Goal: Information Seeking & Learning: Learn about a topic

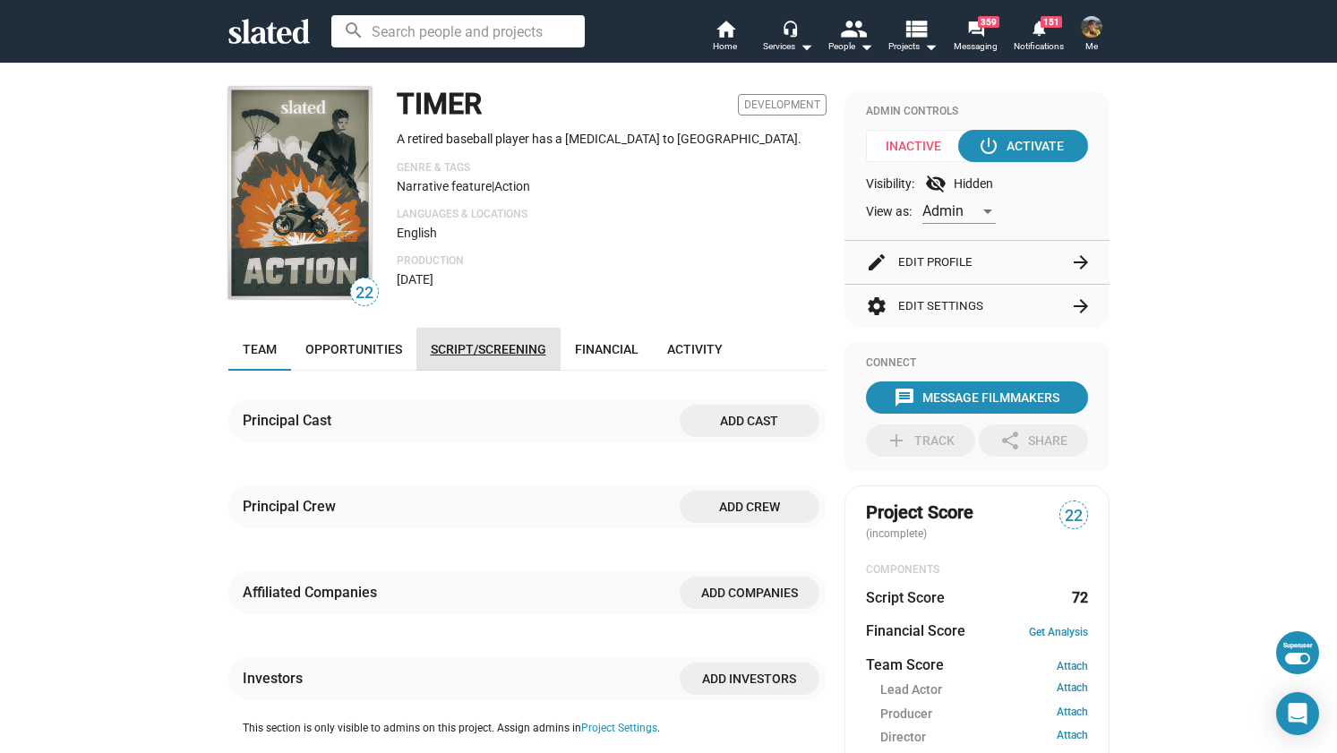
click at [449, 364] on link "Script/Screening" at bounding box center [488, 349] width 144 height 43
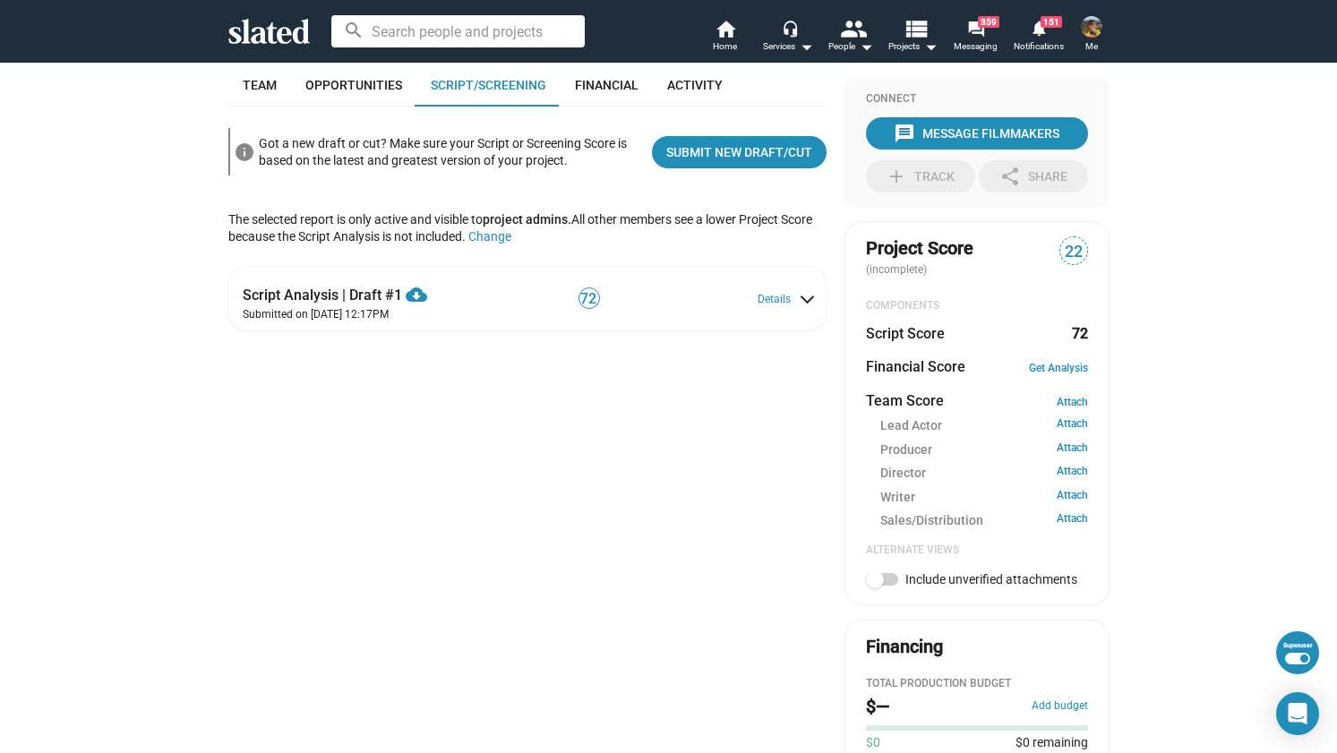
scroll to position [266, 0]
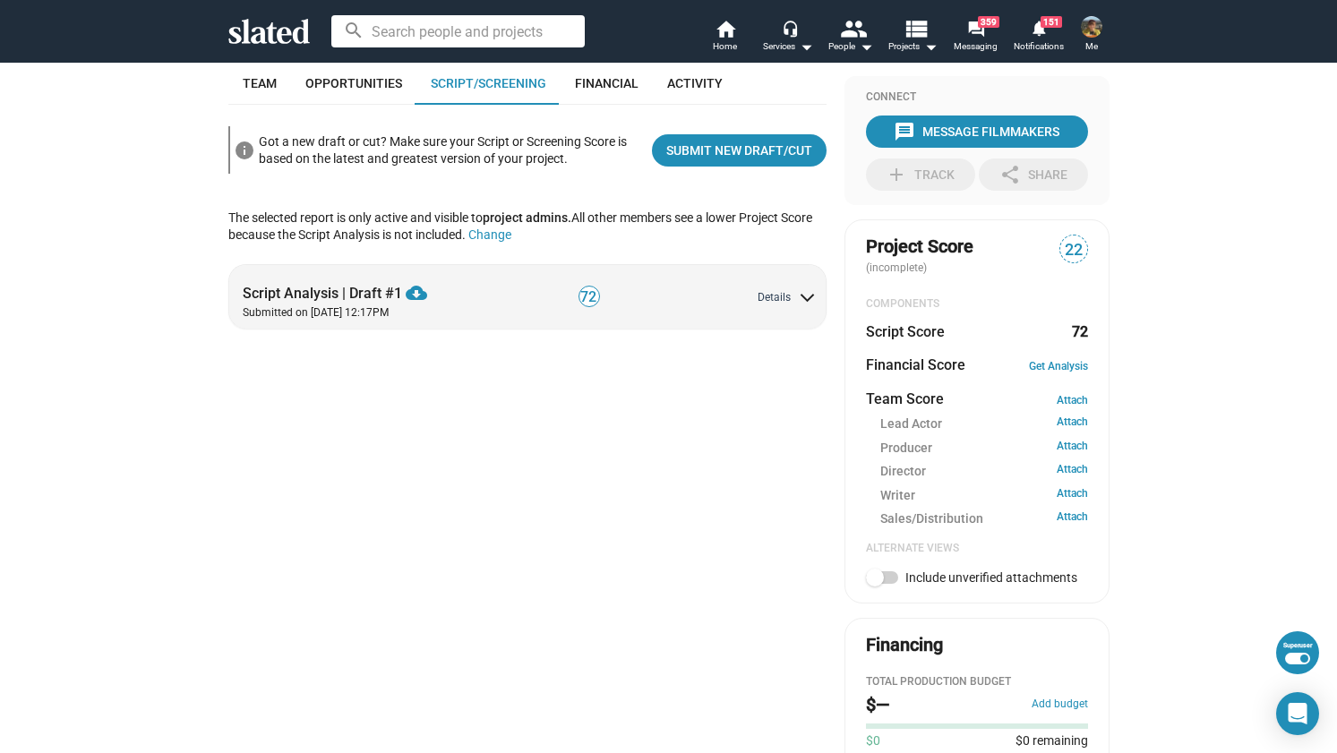
click at [773, 304] on button "Details" at bounding box center [785, 298] width 55 height 14
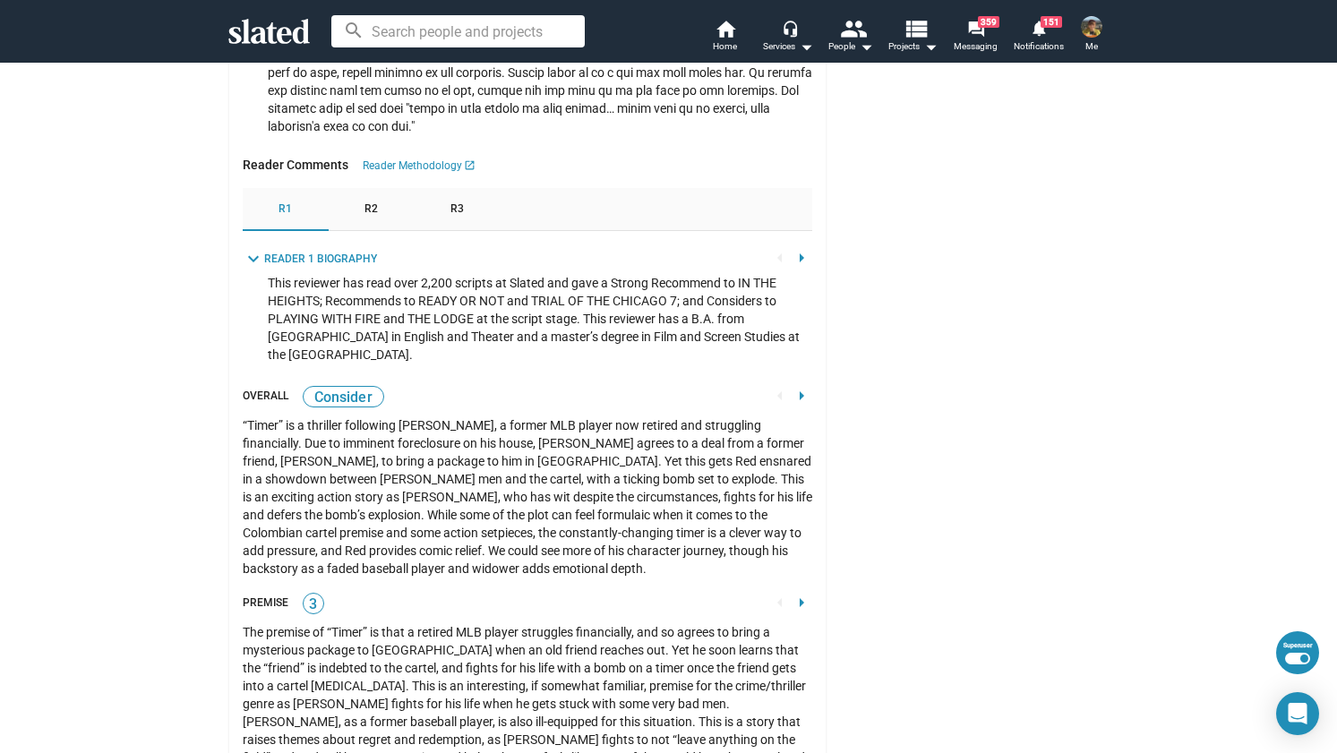
scroll to position [2525, 0]
click at [355, 191] on div "R2" at bounding box center [372, 209] width 86 height 43
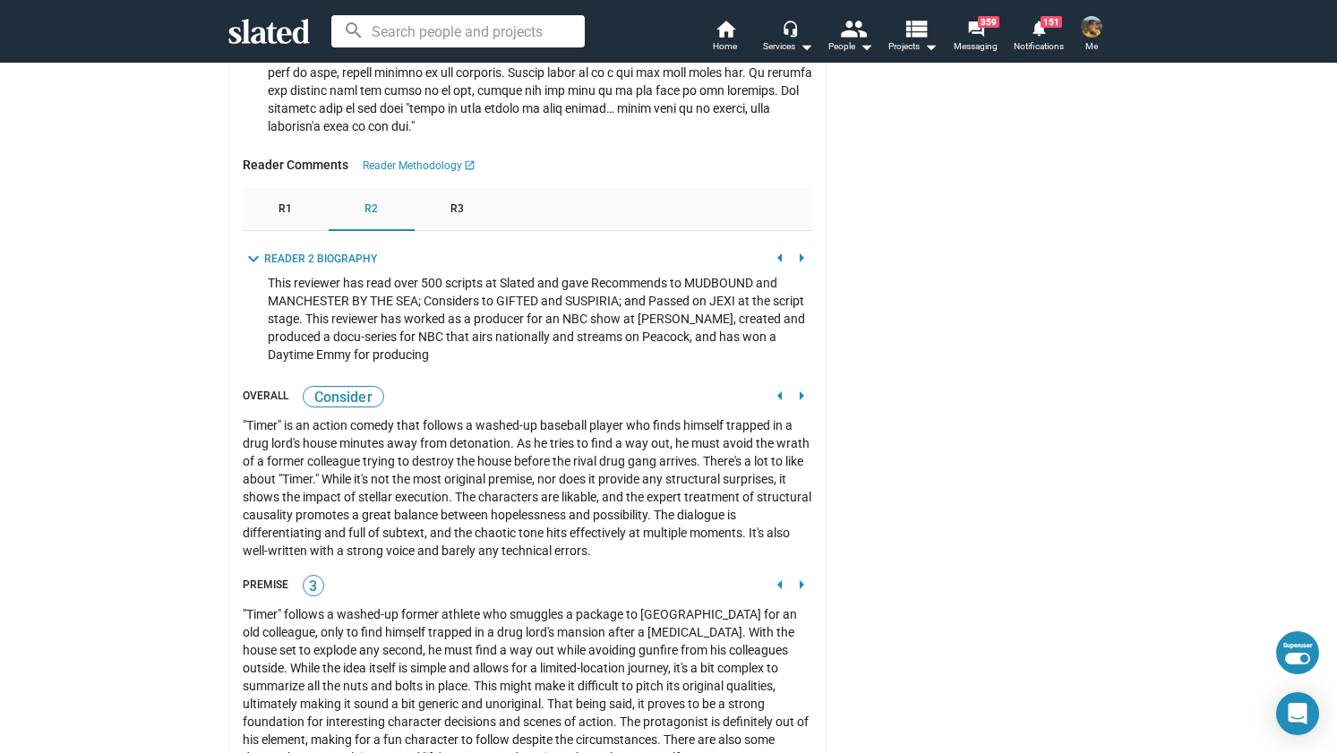
click at [432, 188] on div "R3" at bounding box center [458, 209] width 86 height 43
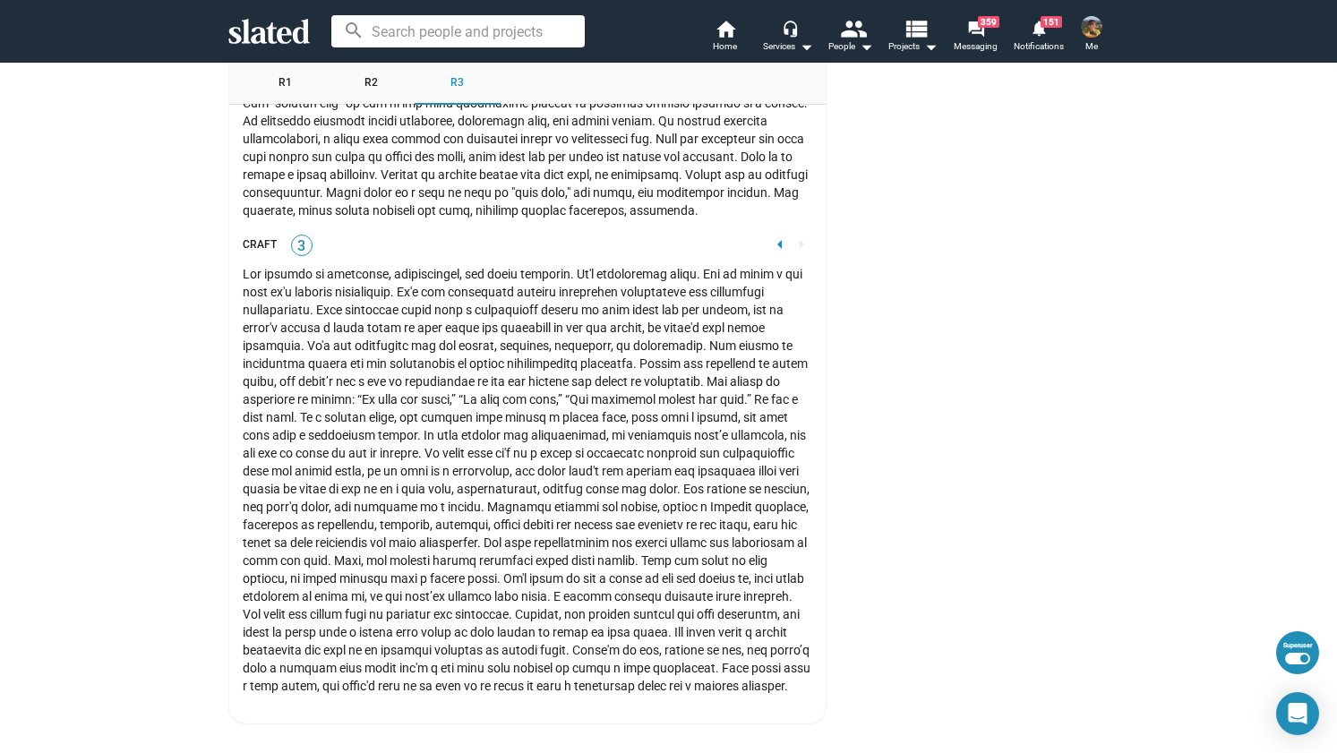
click at [773, 234] on mat-icon "arrow_left" at bounding box center [779, 244] width 21 height 21
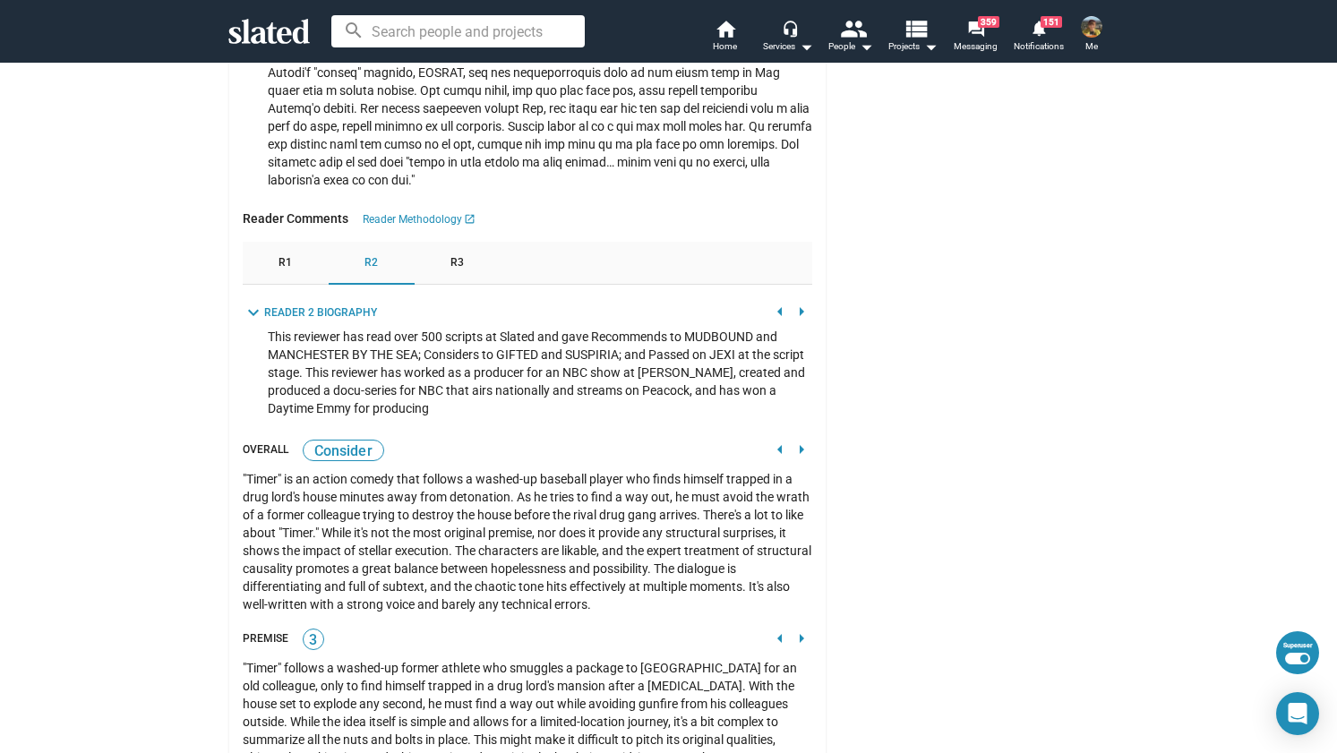
scroll to position [2441, 0]
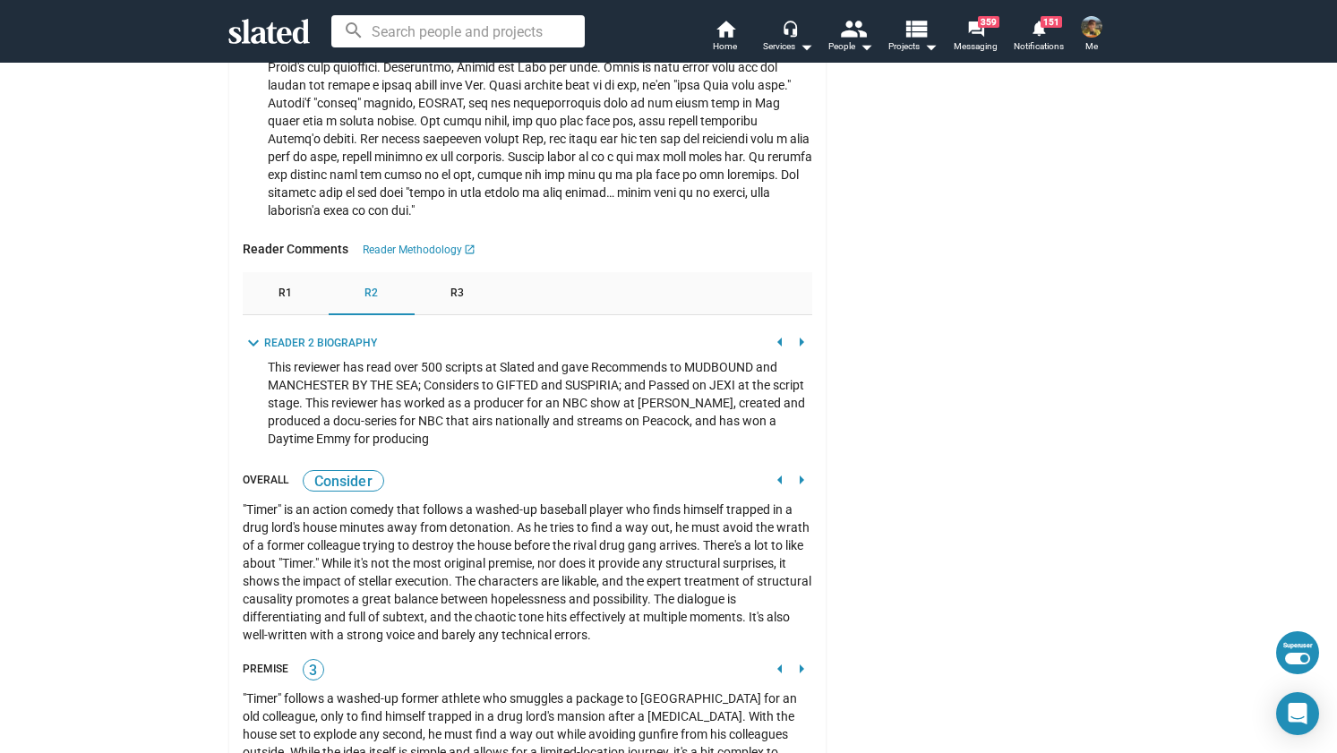
click at [774, 469] on mat-icon "arrow_left" at bounding box center [779, 479] width 21 height 21
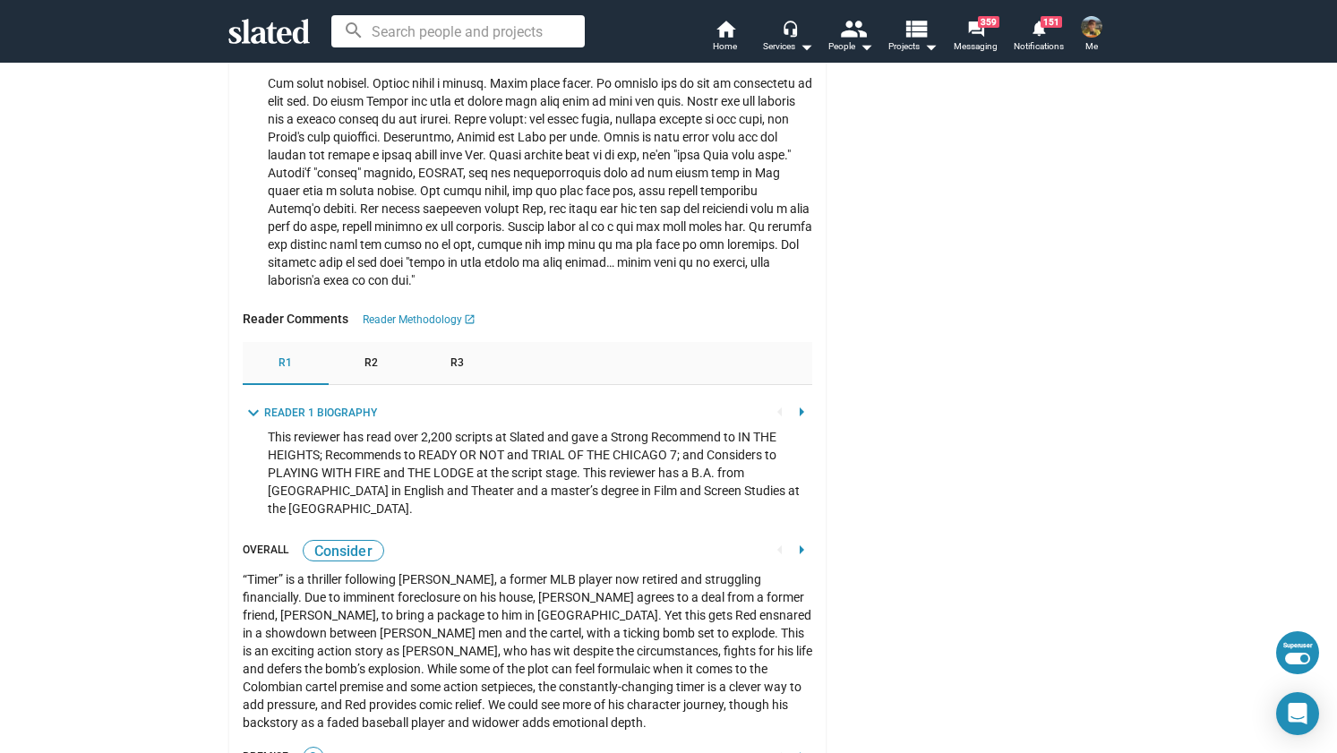
scroll to position [2371, 0]
click at [795, 539] on mat-icon "arrow_right" at bounding box center [801, 549] width 21 height 21
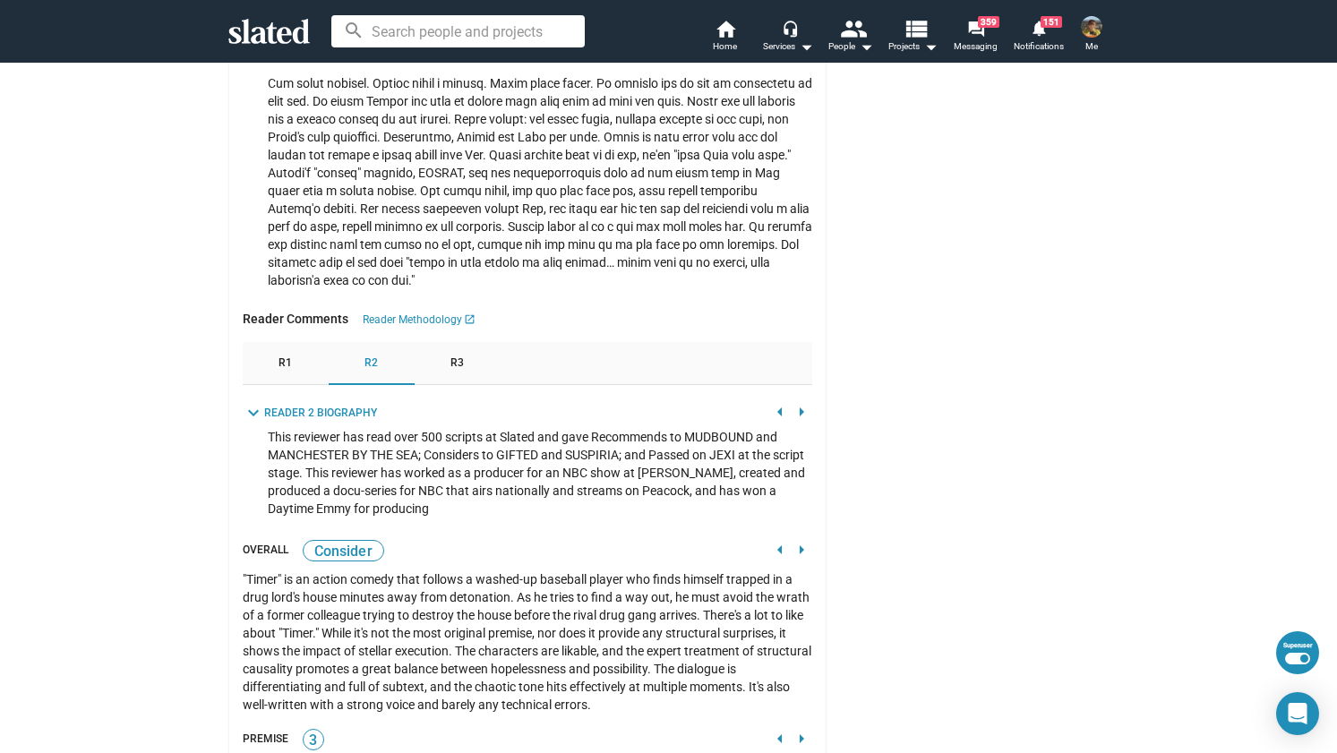
click at [794, 539] on mat-icon "arrow_right" at bounding box center [801, 549] width 21 height 21
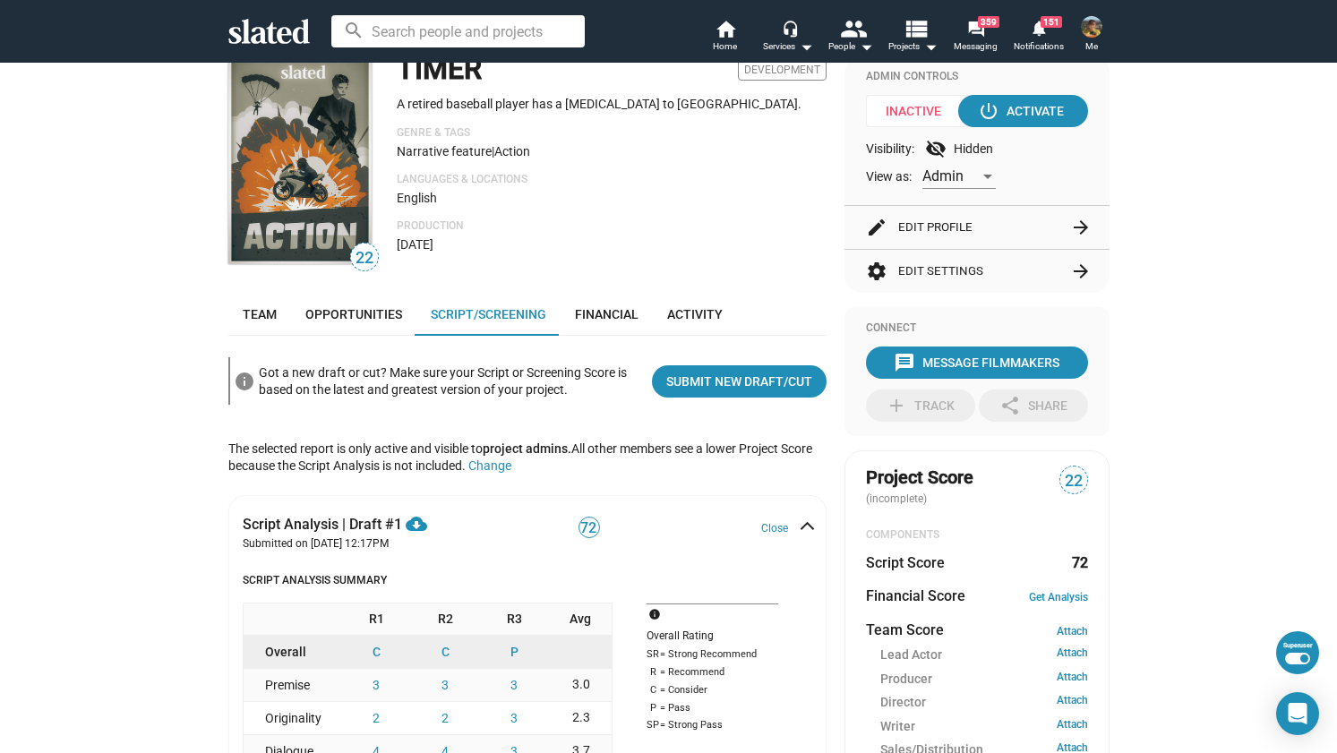
scroll to position [0, 0]
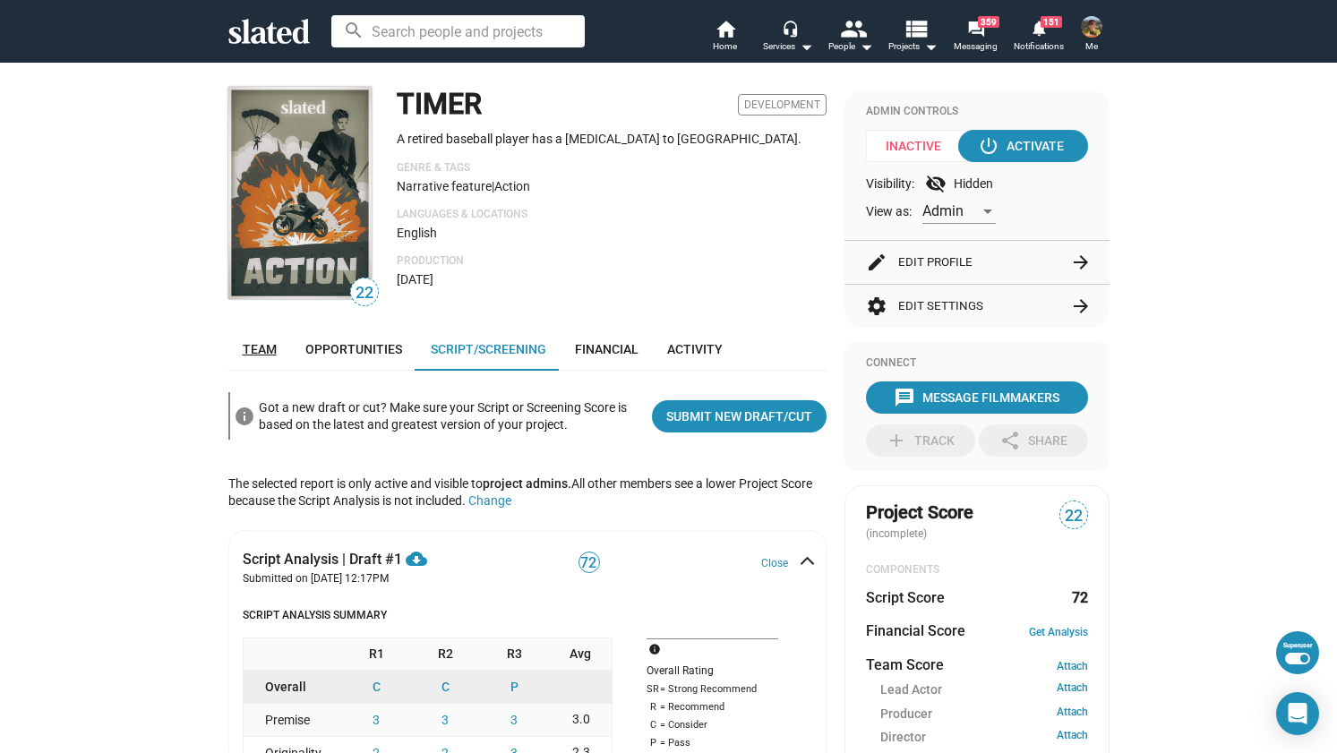
click at [252, 345] on span "Team" at bounding box center [260, 349] width 34 height 14
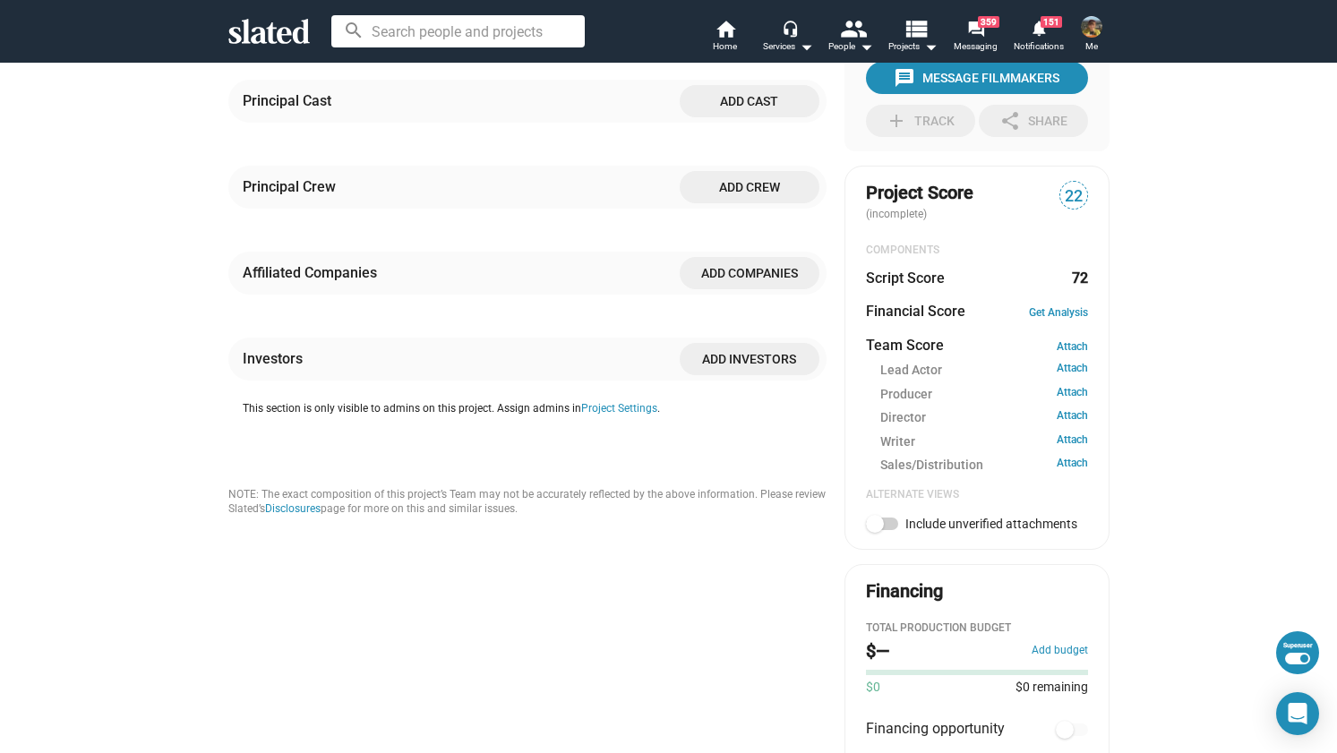
scroll to position [219, 0]
